Goal: Transaction & Acquisition: Purchase product/service

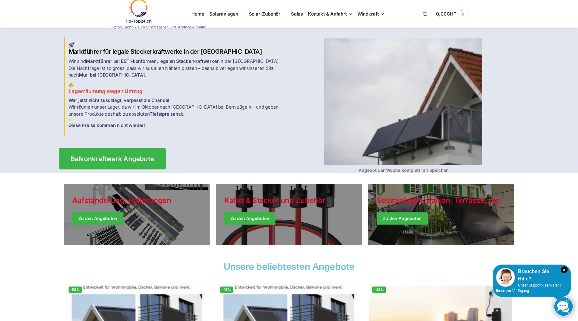
click at [135, 151] on link "Balkonkraftwerk Angebote" at bounding box center [112, 158] width 107 height 21
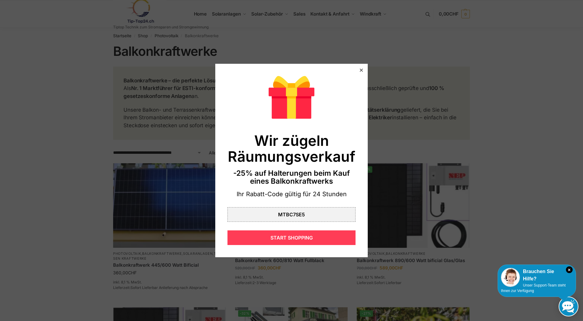
click at [304, 236] on div "START SHOPPING" at bounding box center [291, 237] width 128 height 15
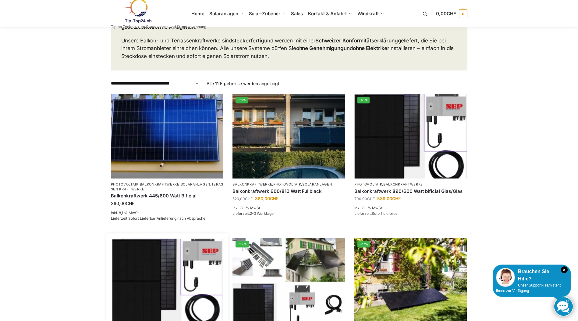
scroll to position [61, 0]
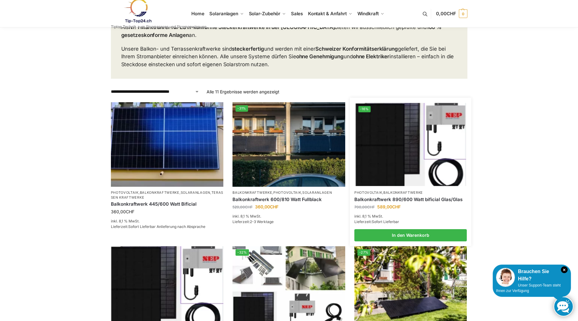
click at [409, 165] on img at bounding box center [410, 144] width 111 height 83
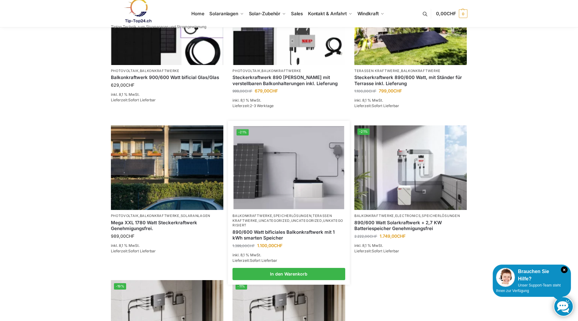
scroll to position [335, 0]
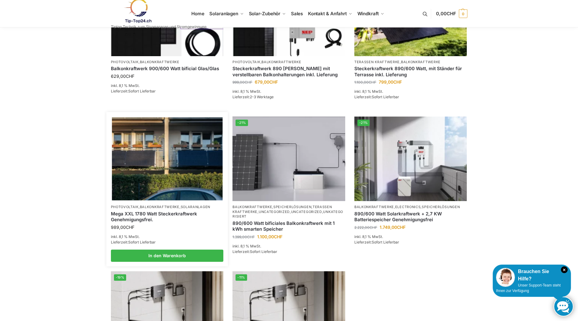
click at [186, 166] on img at bounding box center [167, 158] width 111 height 83
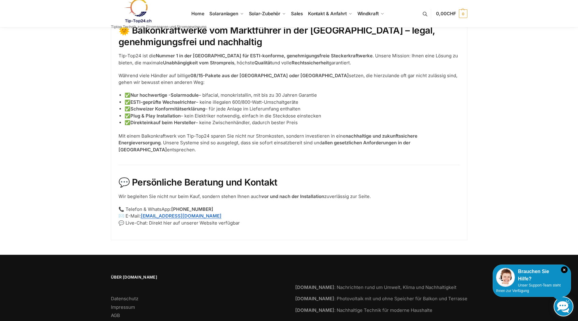
scroll to position [762, 0]
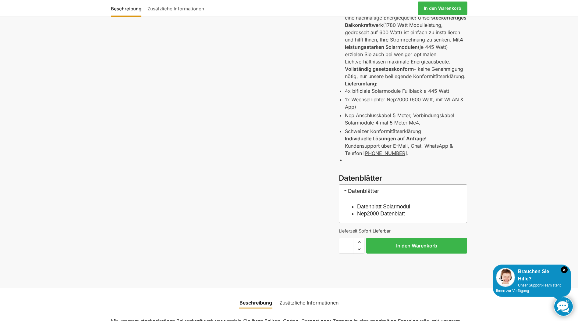
scroll to position [183, 0]
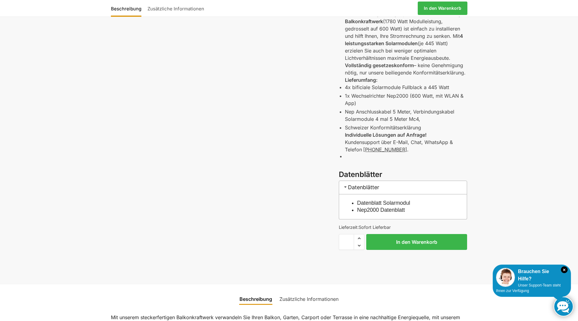
click at [378, 203] on link "Datenblatt Solarmodul" at bounding box center [383, 203] width 53 height 6
